Goal: Information Seeking & Learning: Learn about a topic

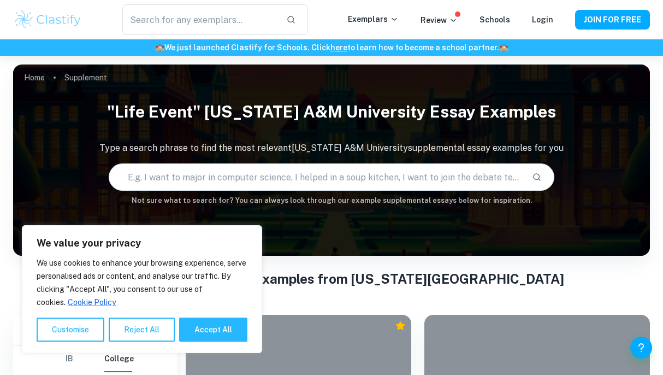
scroll to position [262, 0]
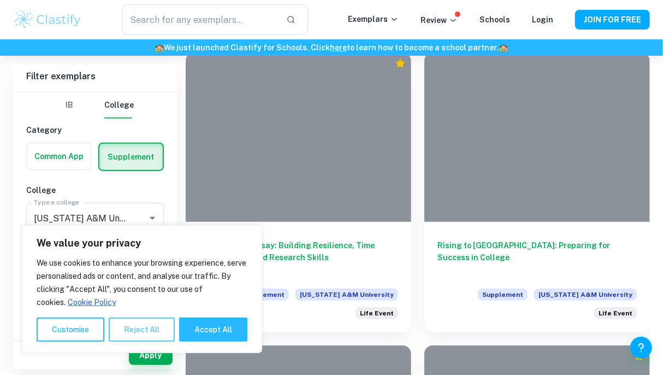
click at [162, 327] on button "Reject All" at bounding box center [142, 329] width 66 height 24
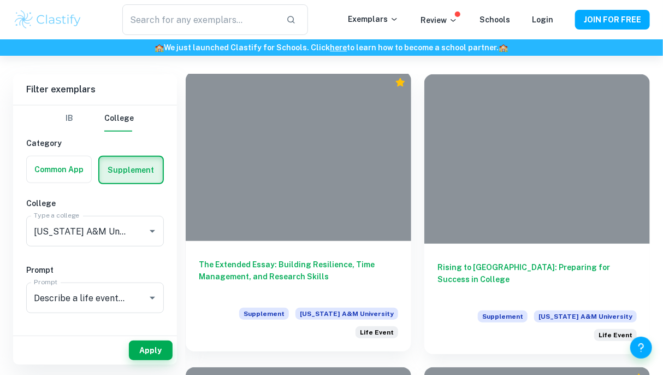
scroll to position [235, 0]
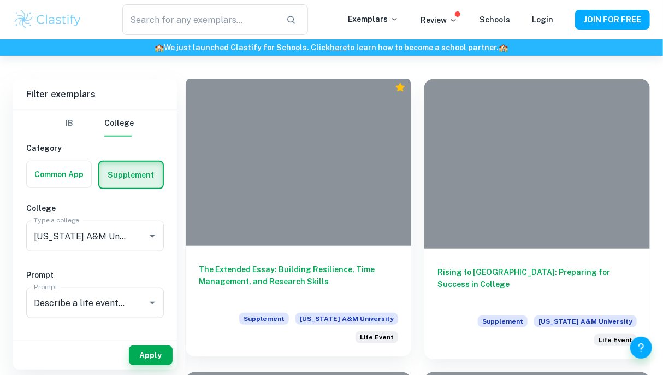
click at [262, 298] on h6 "The Extended Essay: Building Resilience, Time Management, and Research Skills" at bounding box center [298, 281] width 199 height 36
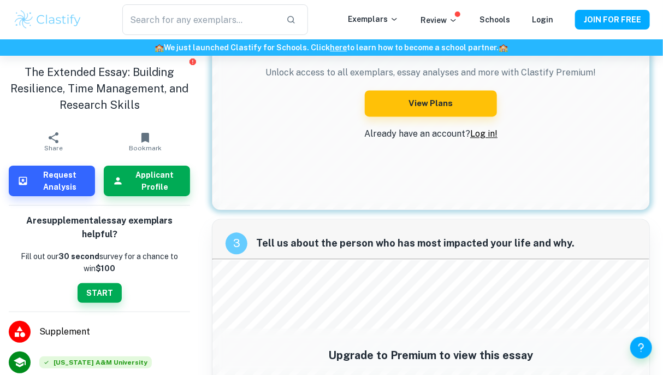
scroll to position [821, 0]
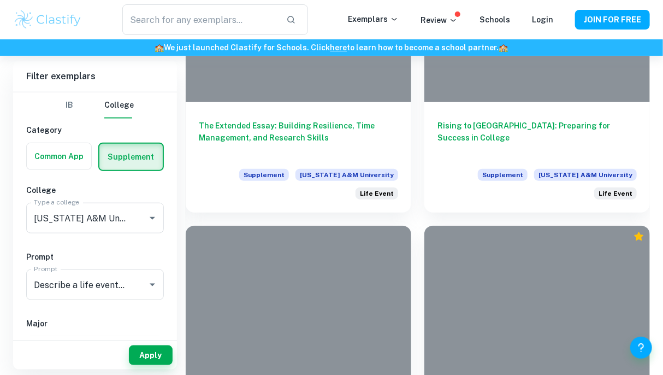
scroll to position [456, 0]
